Goal: Task Accomplishment & Management: Manage account settings

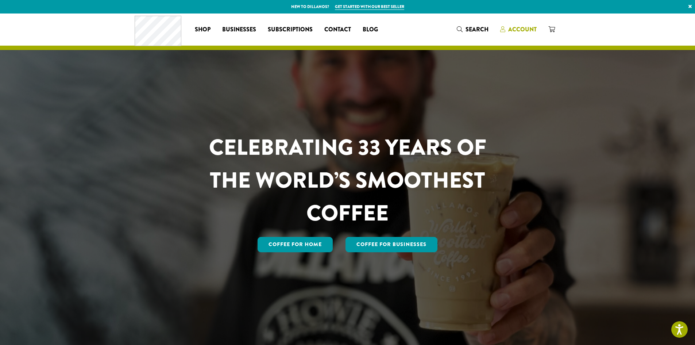
click at [528, 30] on span "Account" at bounding box center [522, 29] width 28 height 8
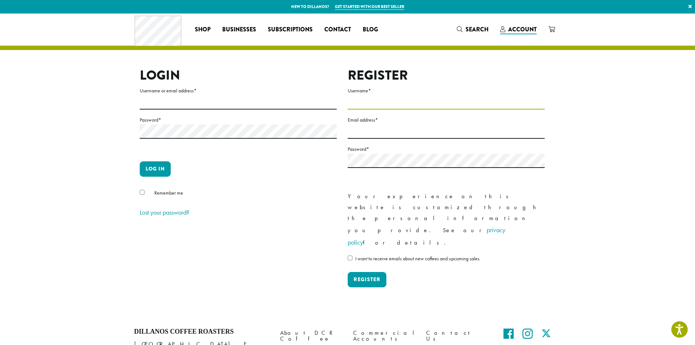
click at [421, 105] on input "Username *" at bounding box center [446, 102] width 197 height 14
type input "***"
click at [384, 132] on input "Email address *" at bounding box center [446, 131] width 197 height 14
paste input "**********"
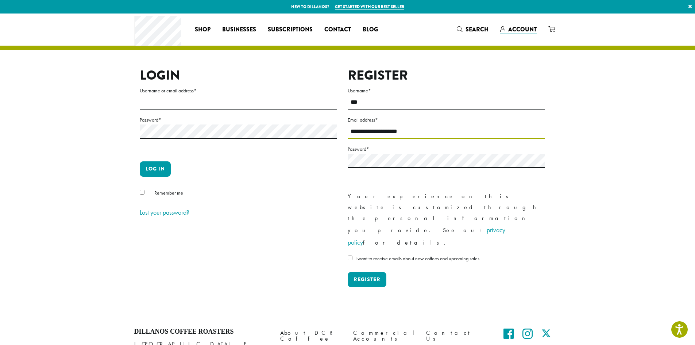
type input "**********"
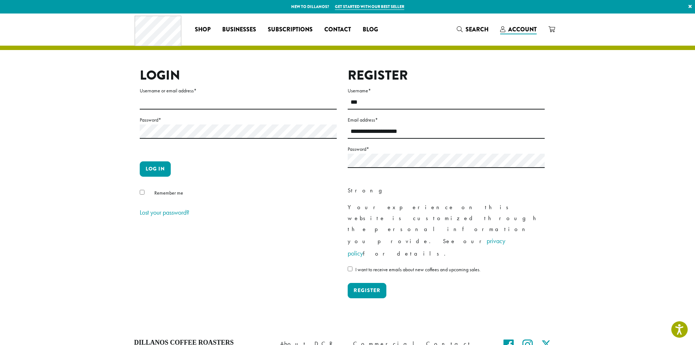
click at [348, 265] on label "I want to receive emails about new coffees and upcoming sales." at bounding box center [446, 271] width 197 height 12
click at [364, 283] on button "Register" at bounding box center [367, 290] width 39 height 15
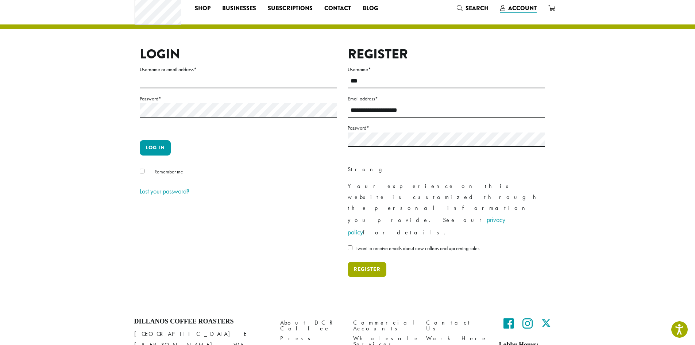
scroll to position [42, 0]
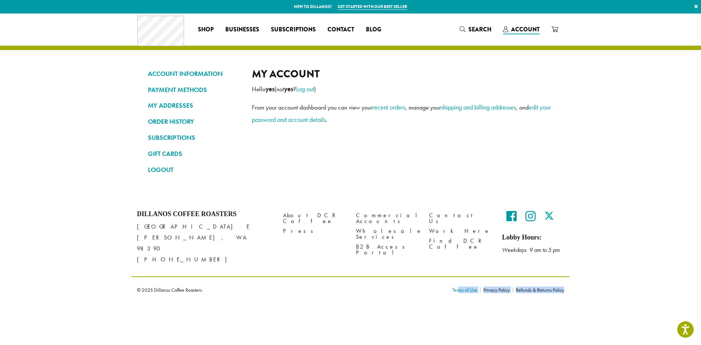
drag, startPoint x: 572, startPoint y: 282, endPoint x: 453, endPoint y: 281, distance: 119.7
click at [457, 284] on div "Dillanos Coffee Roasters [STREET_ADDRESS][PERSON_NAME] [PHONE_NUMBER] About DCR…" at bounding box center [350, 253] width 701 height 97
drag, startPoint x: 450, startPoint y: 281, endPoint x: 600, endPoint y: 270, distance: 149.7
click at [600, 270] on div "Dillanos Coffee Roasters [STREET_ADDRESS][PERSON_NAME] [PHONE_NUMBER] About DCR…" at bounding box center [350, 253] width 701 height 97
copy ul "Terms of Use Privacy Policy Refunds & Returns Policy"
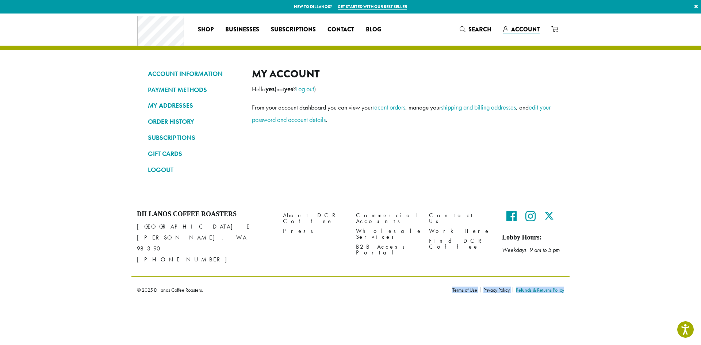
click at [522, 287] on link "Refunds & Returns Policy" at bounding box center [537, 289] width 51 height 5
drag, startPoint x: 522, startPoint y: 280, endPoint x: 454, endPoint y: 282, distance: 68.6
click at [462, 285] on ul "Terms of Use Privacy Policy Refunds & Returns Policy" at bounding box center [508, 289] width 112 height 13
click at [450, 283] on div "Terms of Use Privacy Policy Refunds & Returns Policy" at bounding box center [508, 289] width 123 height 13
drag, startPoint x: 436, startPoint y: 278, endPoint x: 577, endPoint y: 285, distance: 140.7
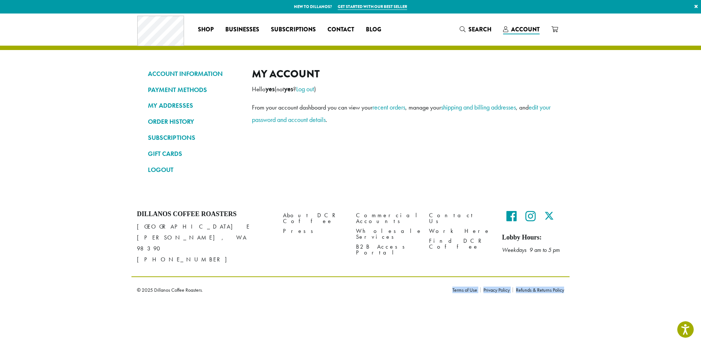
click at [577, 285] on div "Dillanos Coffee Roasters 1620 45th Street E Sumner, WA 98390 (253) 826-1807 Abo…" at bounding box center [350, 253] width 701 height 97
copy div "© 2025 Dillanos Coffee Roasters. Terms of Use Privacy Policy Refunds & Returns …"
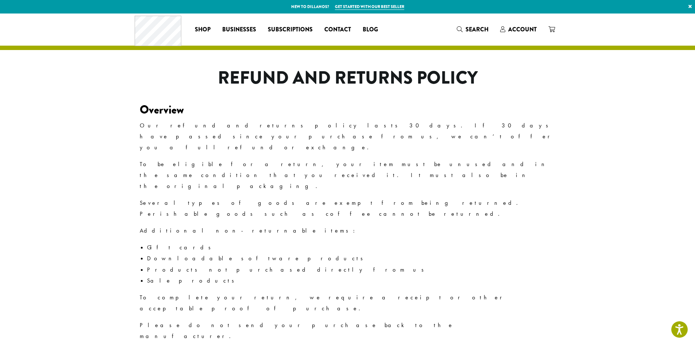
click at [535, 20] on div "Coffee All Coffees Best Sellers Blends Single Origins Dillanos Limited Organic …" at bounding box center [348, 29] width 426 height 30
click at [528, 32] on span "Account" at bounding box center [522, 29] width 28 height 8
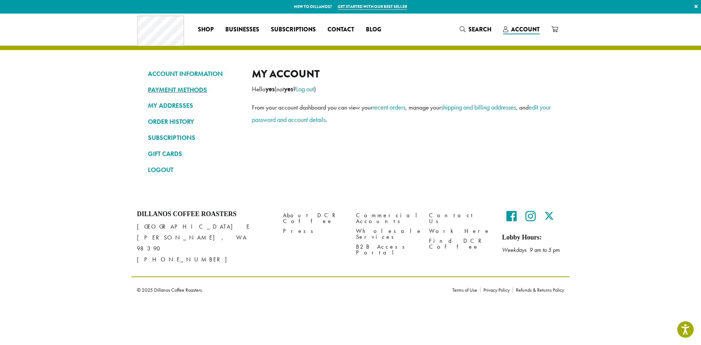
click at [174, 84] on link "PAYMENT METHODS" at bounding box center [194, 90] width 93 height 12
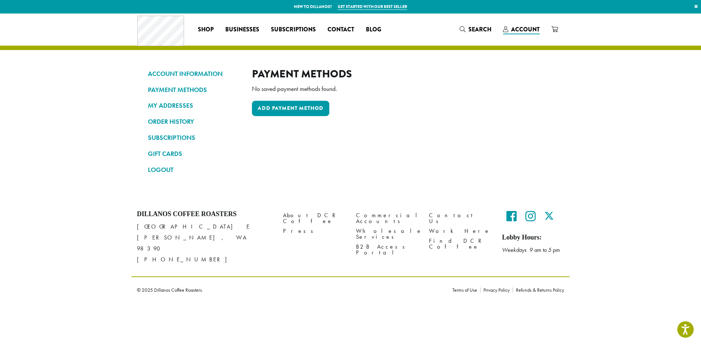
click at [279, 118] on div "Payment Methods No saved payment methods found. Add payment method" at bounding box center [402, 125] width 301 height 114
click at [286, 108] on link "Add payment method" at bounding box center [290, 108] width 77 height 15
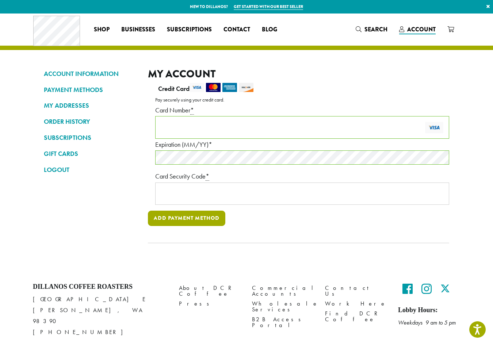
click at [195, 224] on button "Add payment method" at bounding box center [186, 218] width 77 height 15
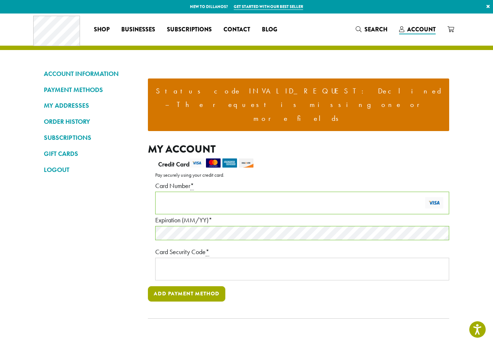
click at [215, 286] on button "Add payment method" at bounding box center [186, 293] width 77 height 15
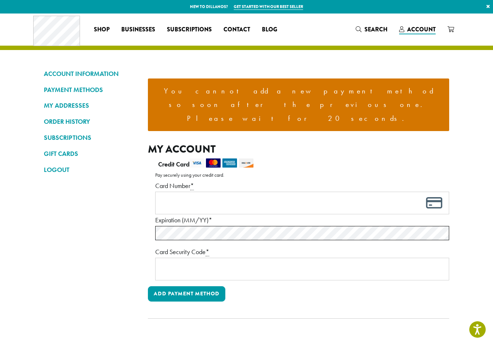
click at [286, 92] on li "You cannot add a new payment method so soon after the previous one. Please wait…" at bounding box center [298, 104] width 289 height 41
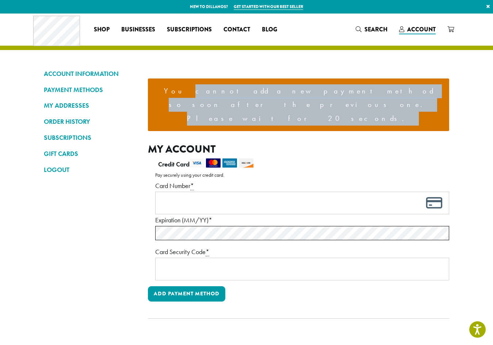
click at [286, 92] on li "You cannot add a new payment method so soon after the previous one. Please wait…" at bounding box center [298, 104] width 289 height 41
copy div "You cannot add a new payment method so soon after the previous one. Please wait…"
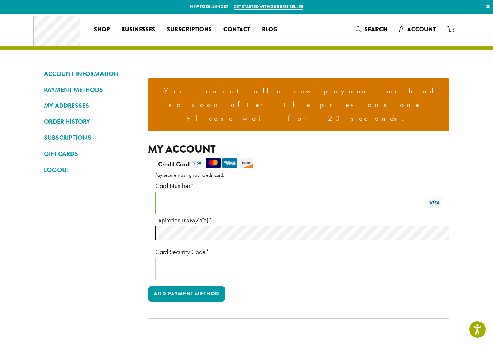
click at [254, 214] on label "Expiration (MM/YY) *" at bounding box center [302, 220] width 294 height 12
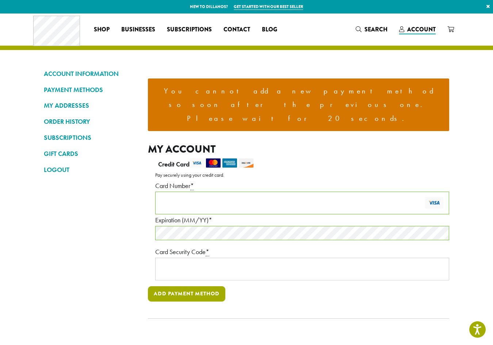
click at [210, 286] on button "Add payment method" at bounding box center [186, 293] width 77 height 15
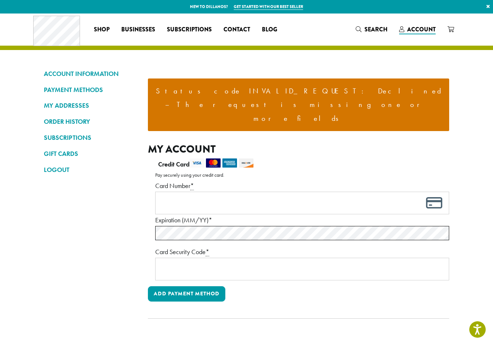
click at [343, 91] on li "Status code INVALID_REQUEST: Declined – The request is missing one or more fiel…" at bounding box center [298, 104] width 289 height 41
click at [276, 91] on li "Status code INVALID_REQUEST: Declined – The request is missing one or more fiel…" at bounding box center [298, 104] width 289 height 41
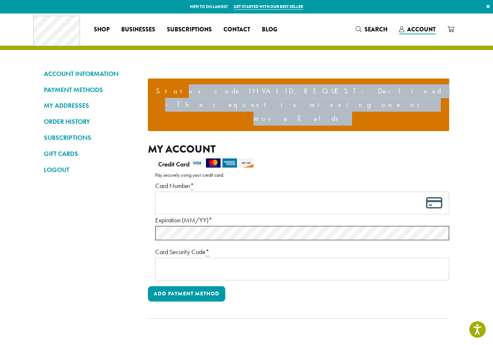
click at [276, 91] on li "Status code INVALID_REQUEST: Declined – The request is missing one or more fiel…" at bounding box center [298, 104] width 289 height 41
copy div "Status code INVALID_REQUEST: Declined – The request is missing one or more fiel…"
